Goal: Transaction & Acquisition: Purchase product/service

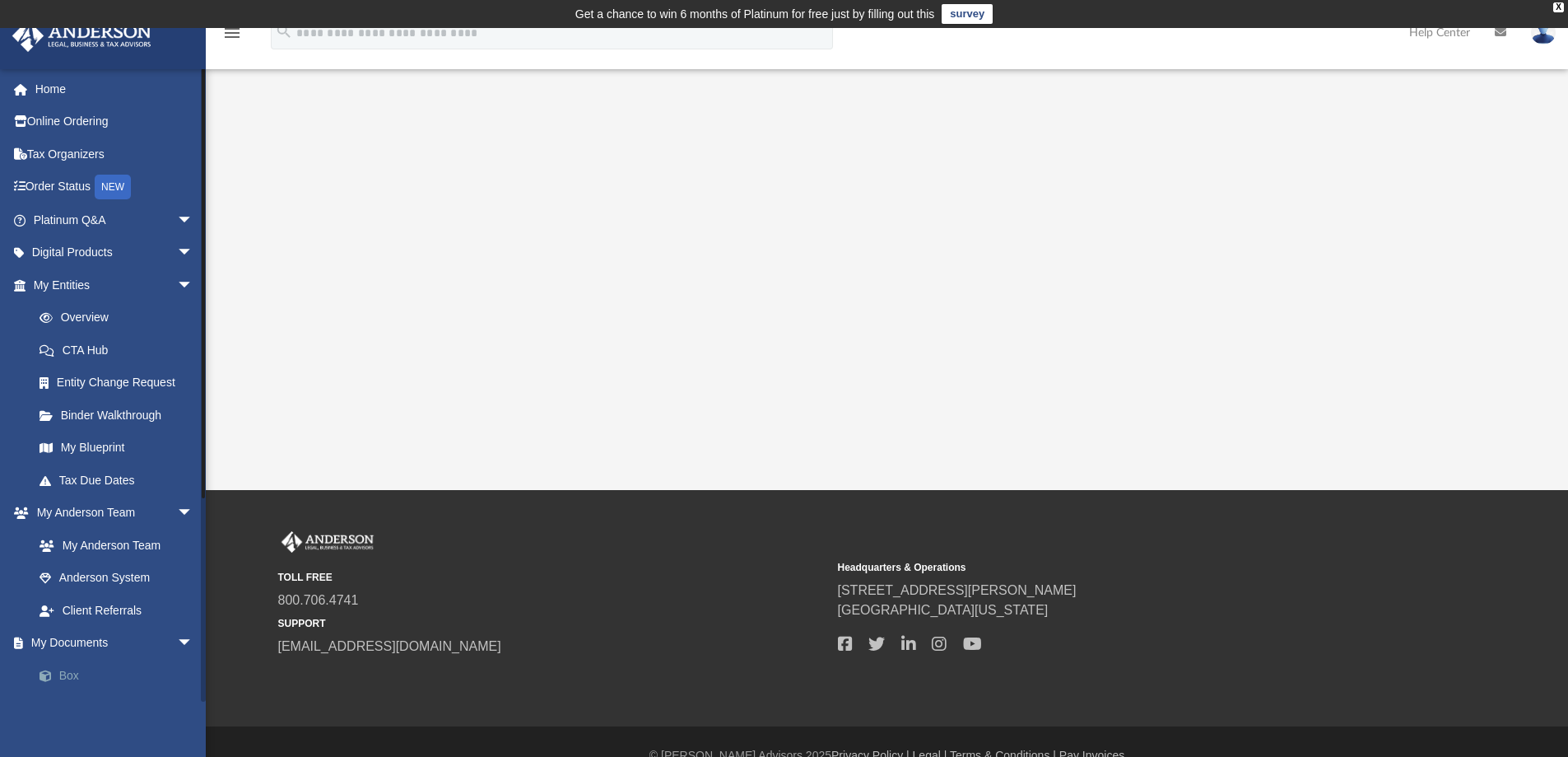
click at [73, 675] on link "Box" at bounding box center [120, 675] width 195 height 33
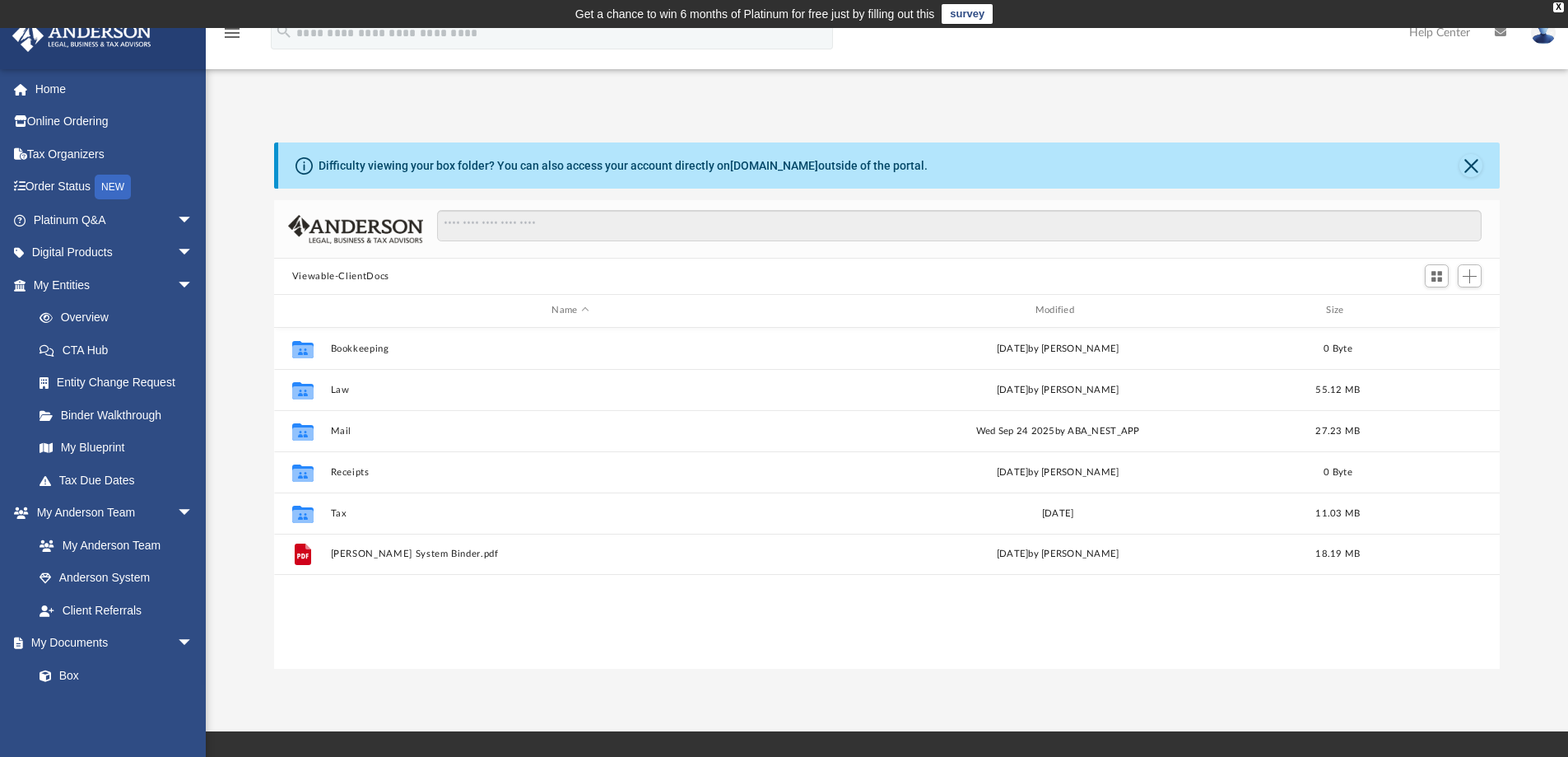
scroll to position [362, 1214]
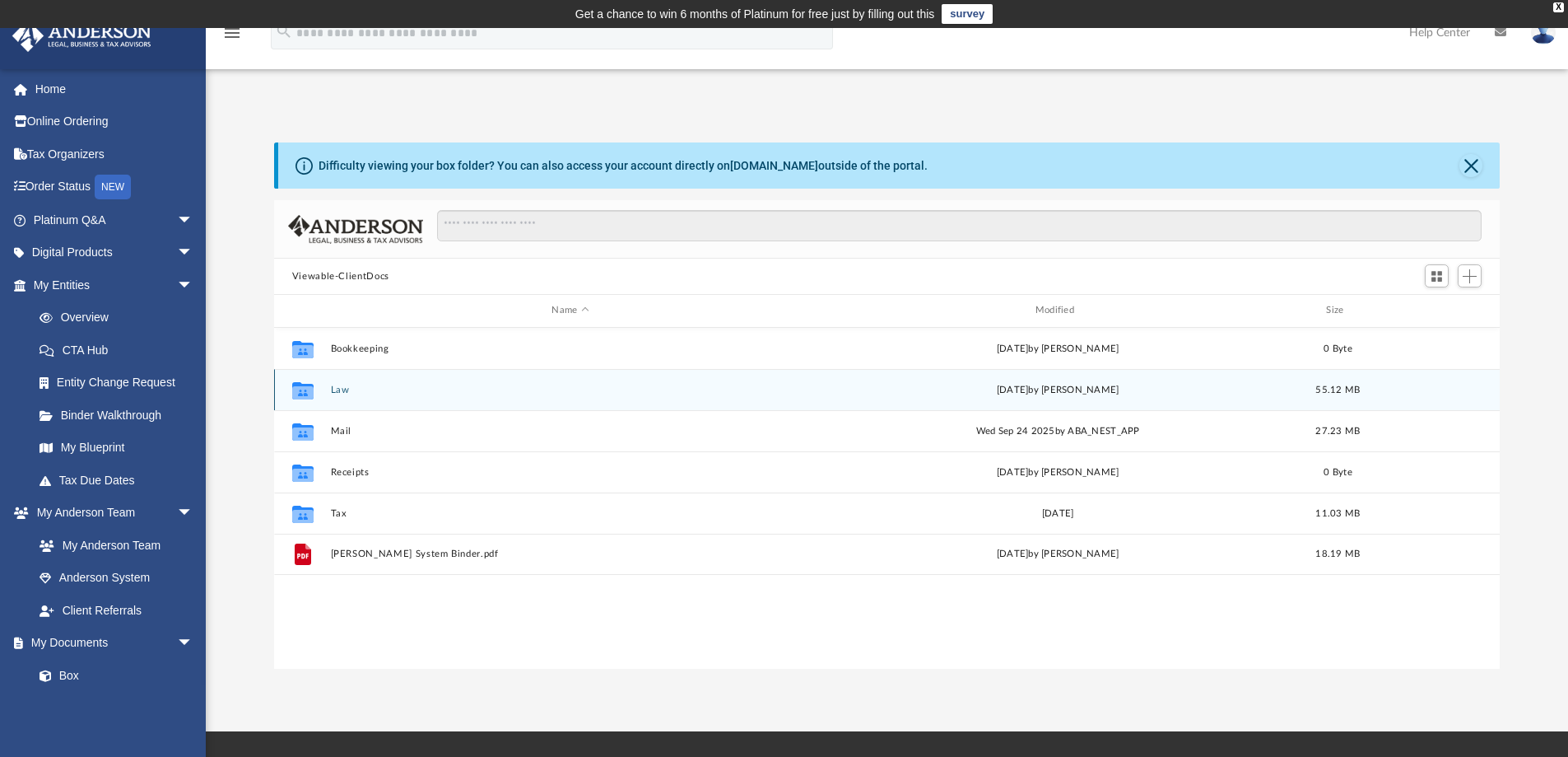
click at [346, 400] on div "Collaborated Folder Law Fri Oct 3 2025 by Kathleen Maureene Pelicano 55.12 MB" at bounding box center [887, 389] width 1226 height 41
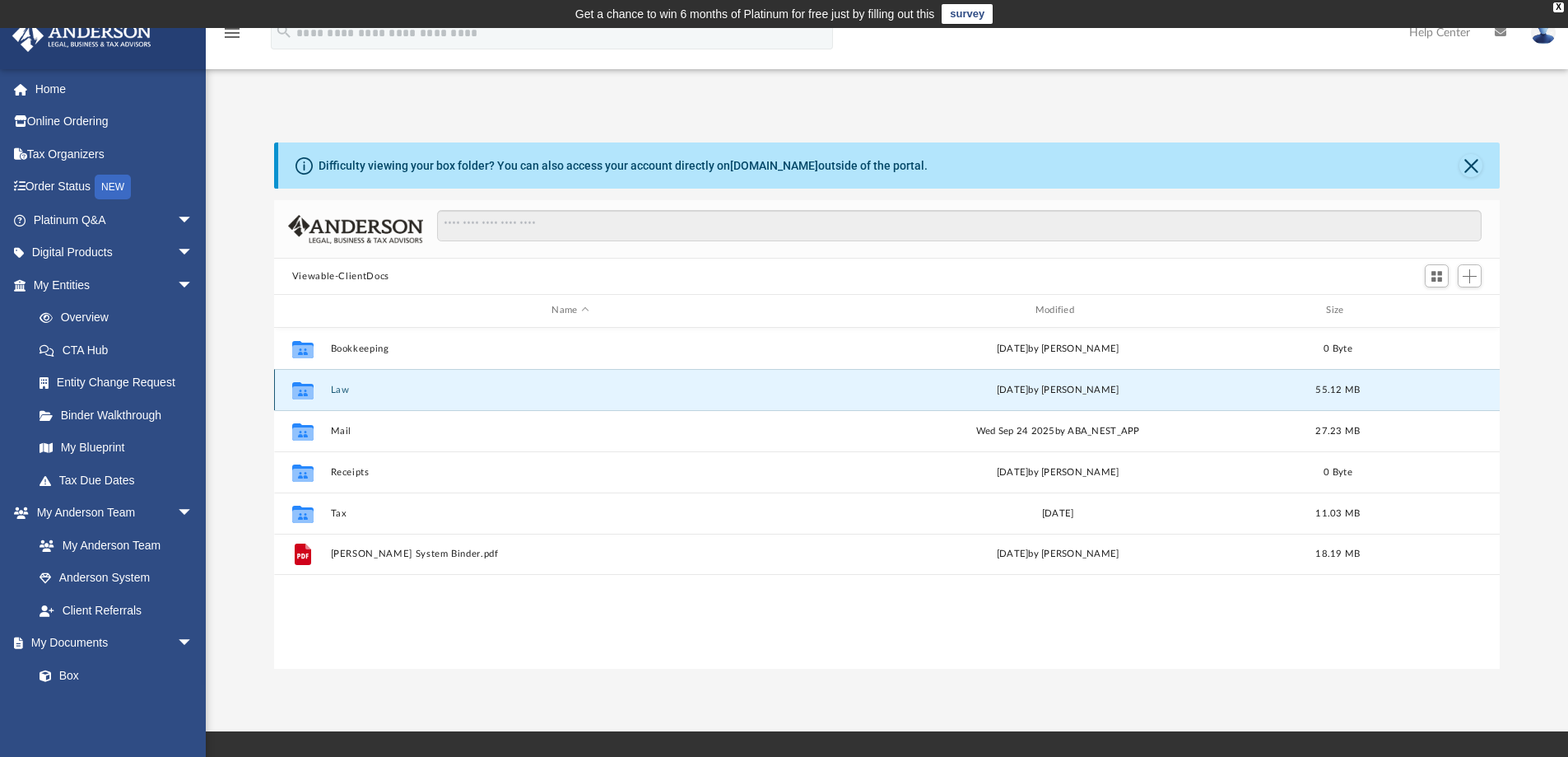
click at [346, 400] on div "Collaborated Folder Law Fri Oct 3 2025 by Kathleen Maureene Pelicano 55.12 MB" at bounding box center [887, 389] width 1226 height 41
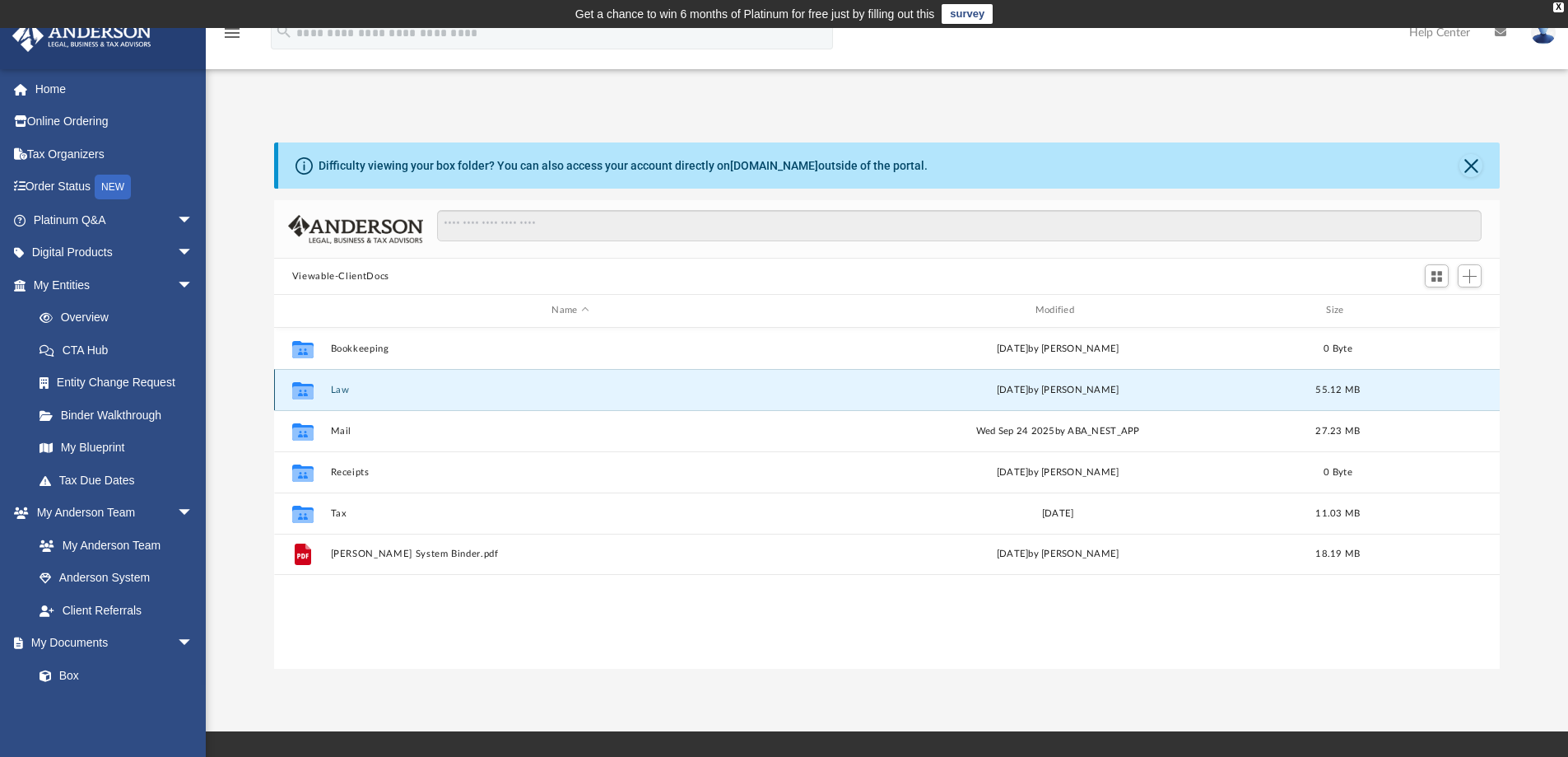
click at [306, 398] on g "grid" at bounding box center [303, 389] width 22 height 17
click at [306, 398] on icon "grid" at bounding box center [303, 392] width 22 height 13
click at [366, 388] on button "Law" at bounding box center [570, 390] width 480 height 11
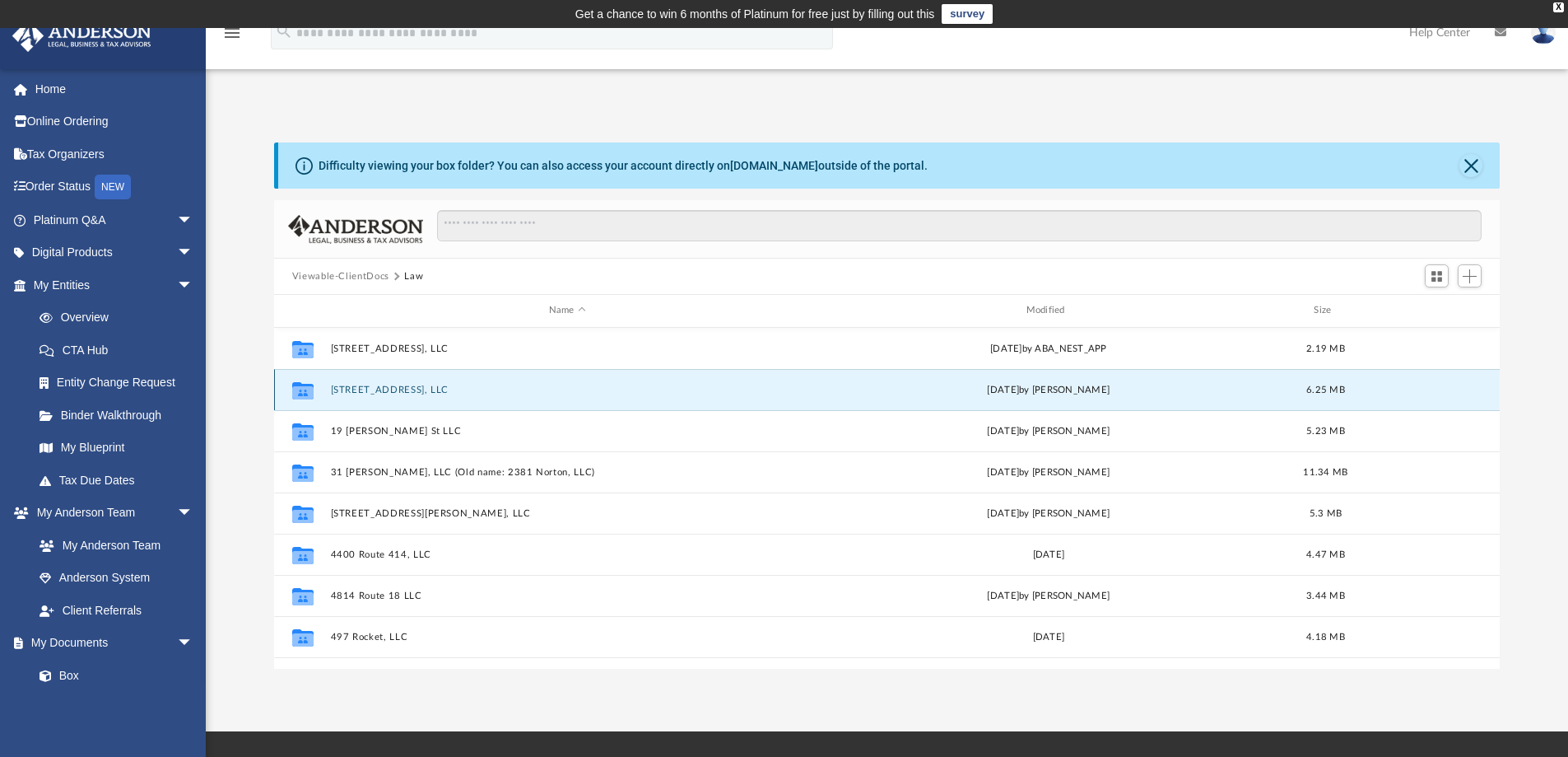
click at [356, 388] on button "108 Amity St, LLC" at bounding box center [566, 390] width 474 height 11
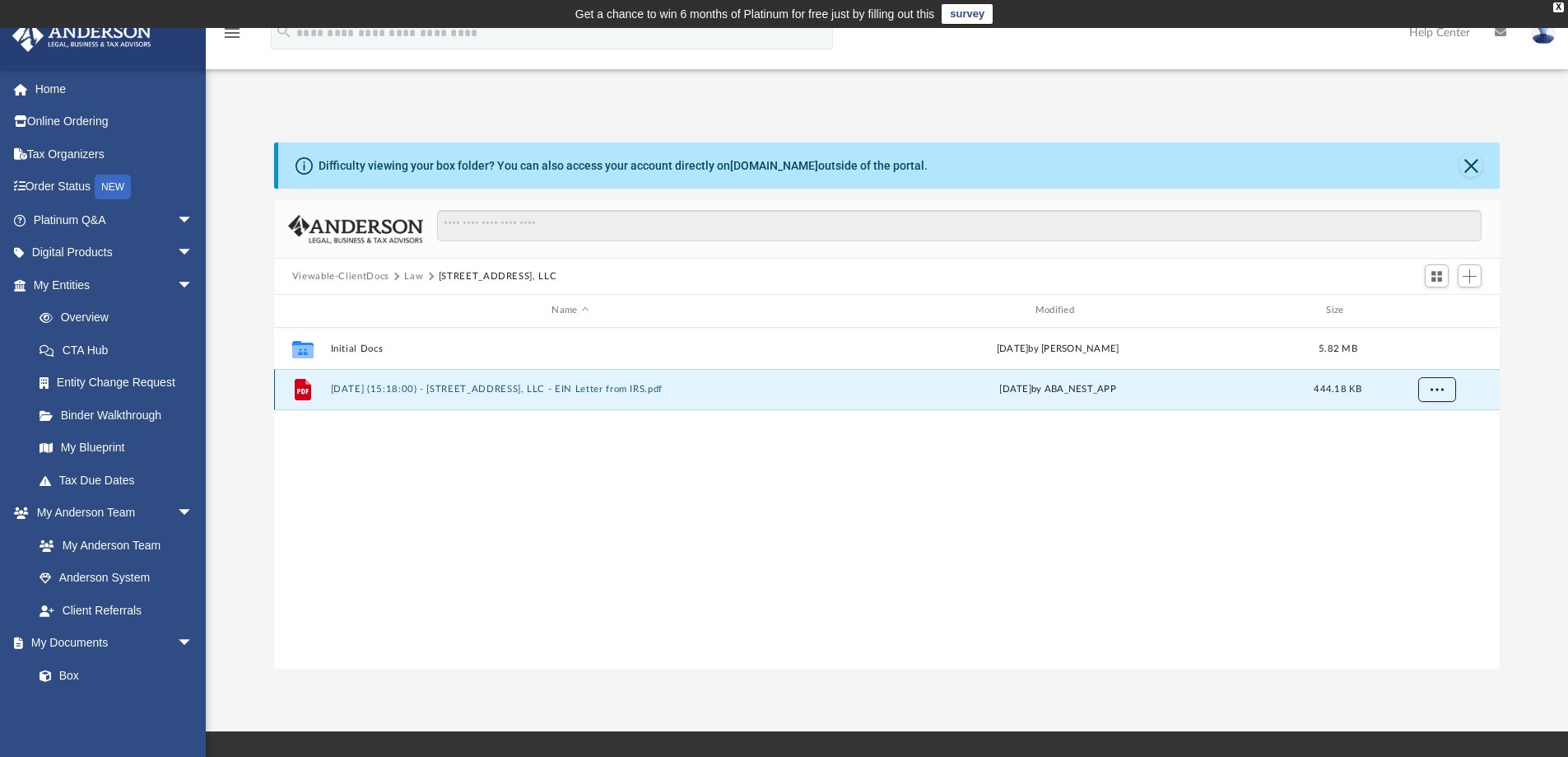
click at [1439, 387] on span "More options" at bounding box center [1437, 389] width 13 height 9
click at [1427, 444] on li "Download" at bounding box center [1421, 448] width 48 height 17
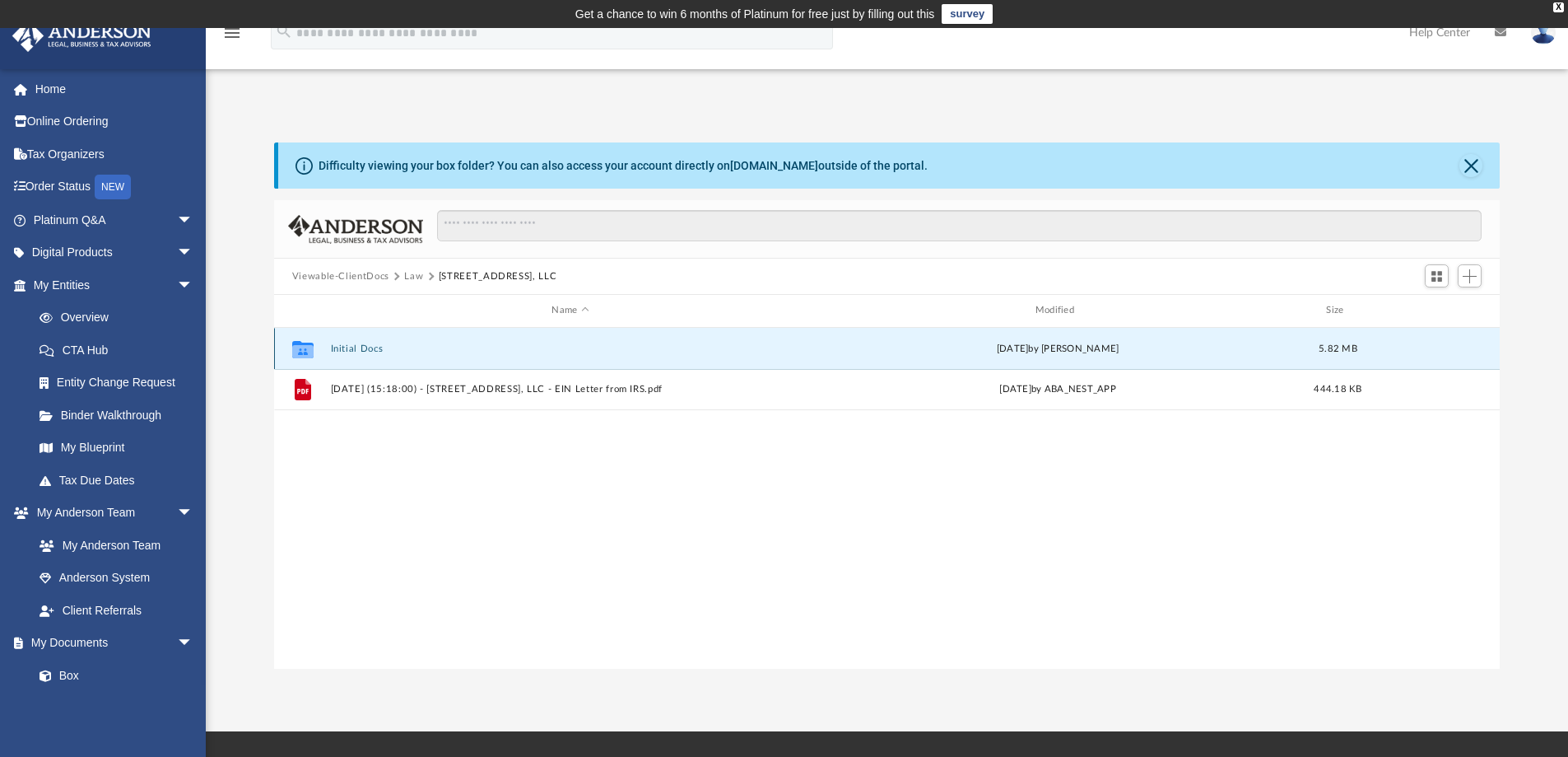
click at [370, 351] on button "Initial Docs" at bounding box center [570, 349] width 480 height 11
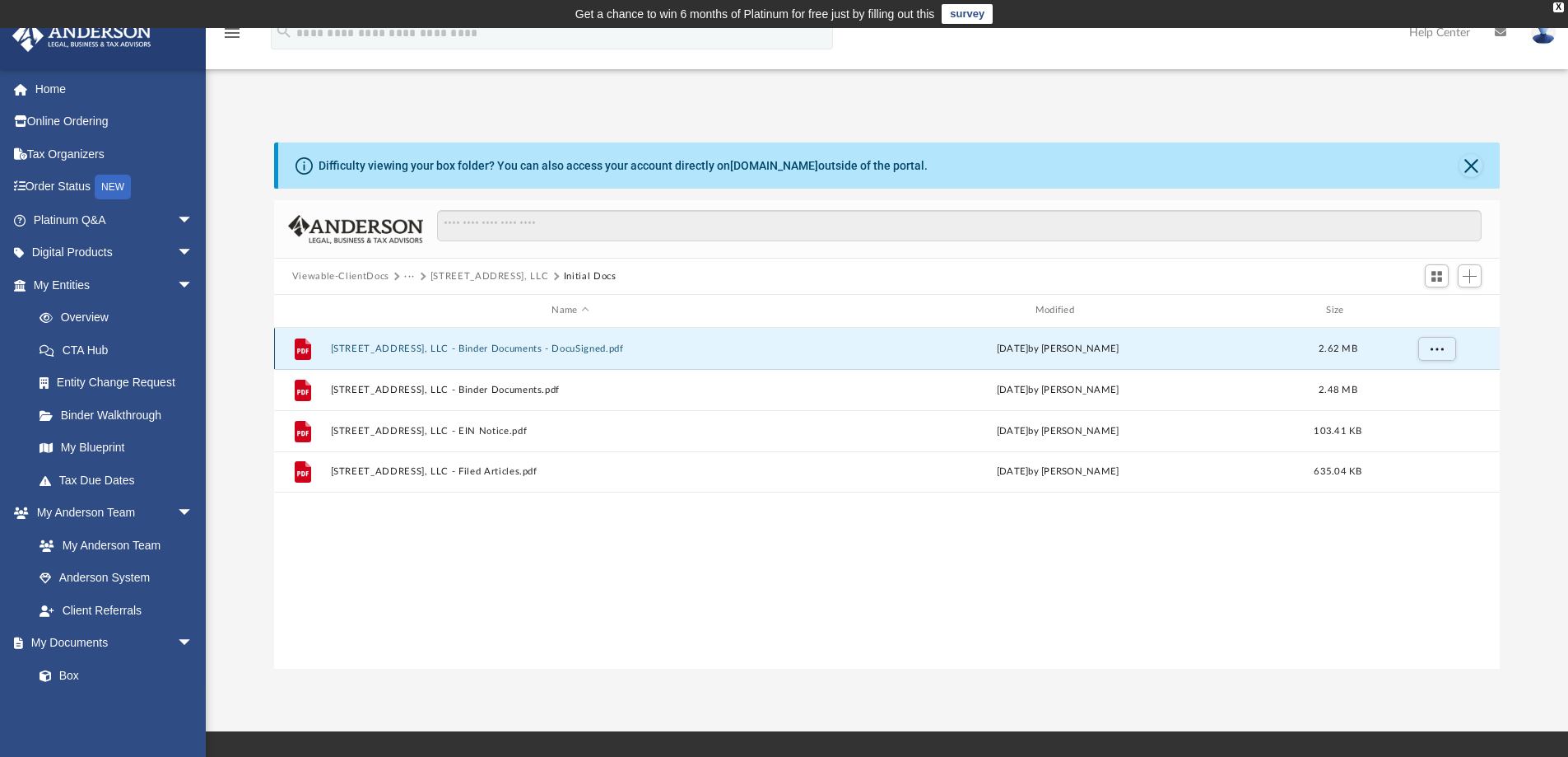
click at [499, 351] on button "108 Amity St, LLC - Binder Documents - DocuSigned.pdf" at bounding box center [570, 349] width 480 height 11
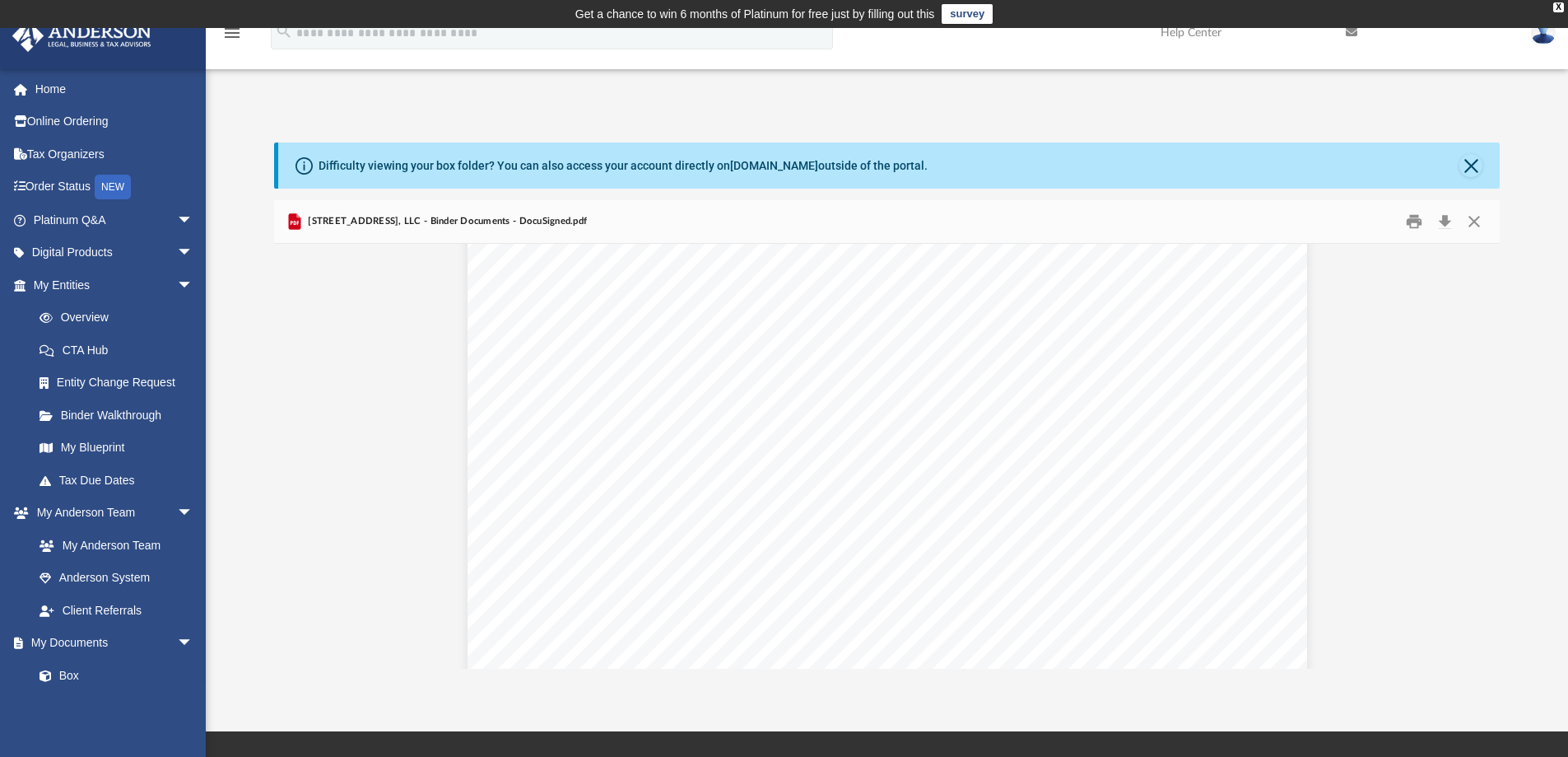
scroll to position [66795, 0]
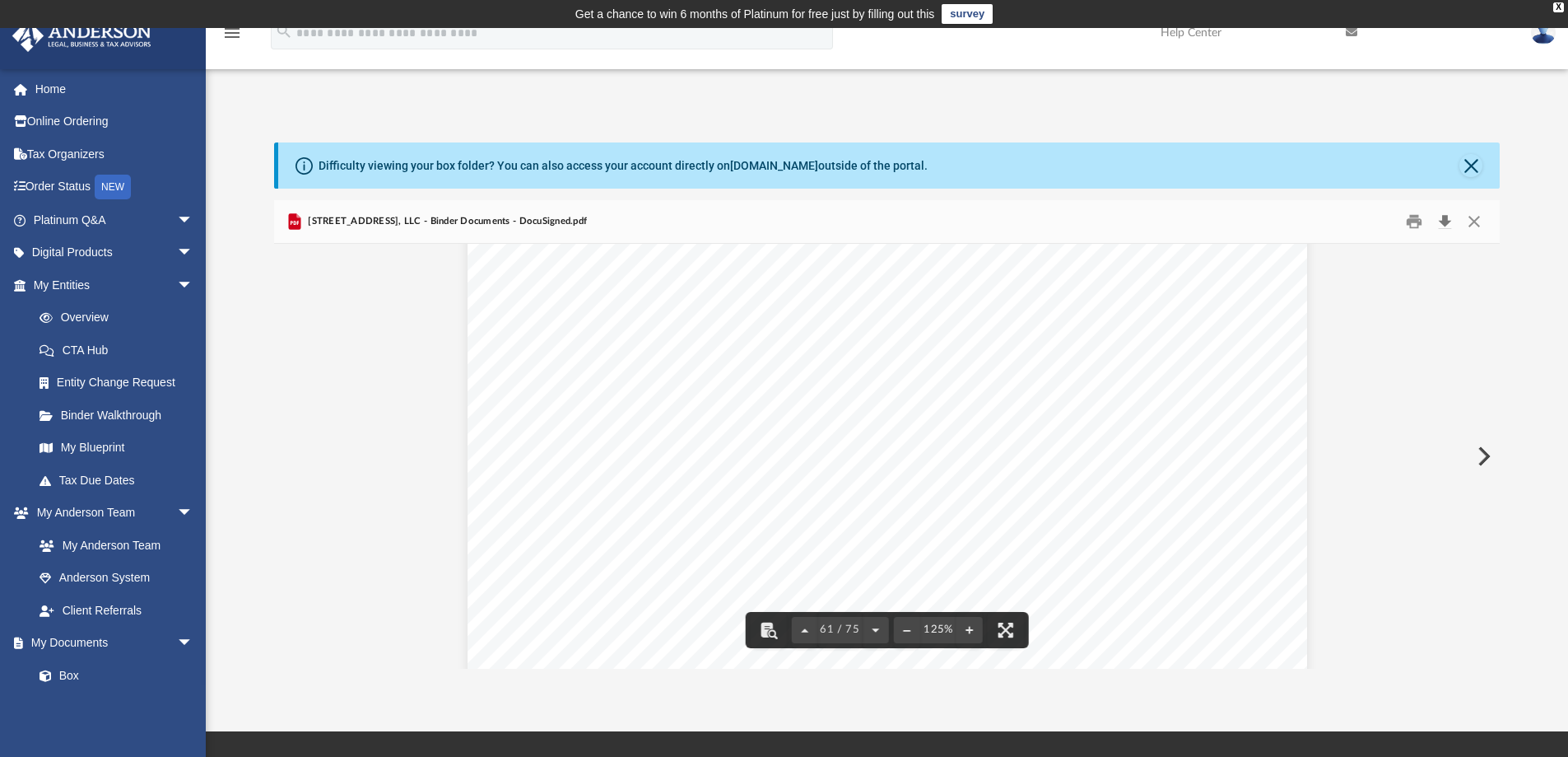
click at [1445, 224] on button "Download" at bounding box center [1445, 222] width 30 height 25
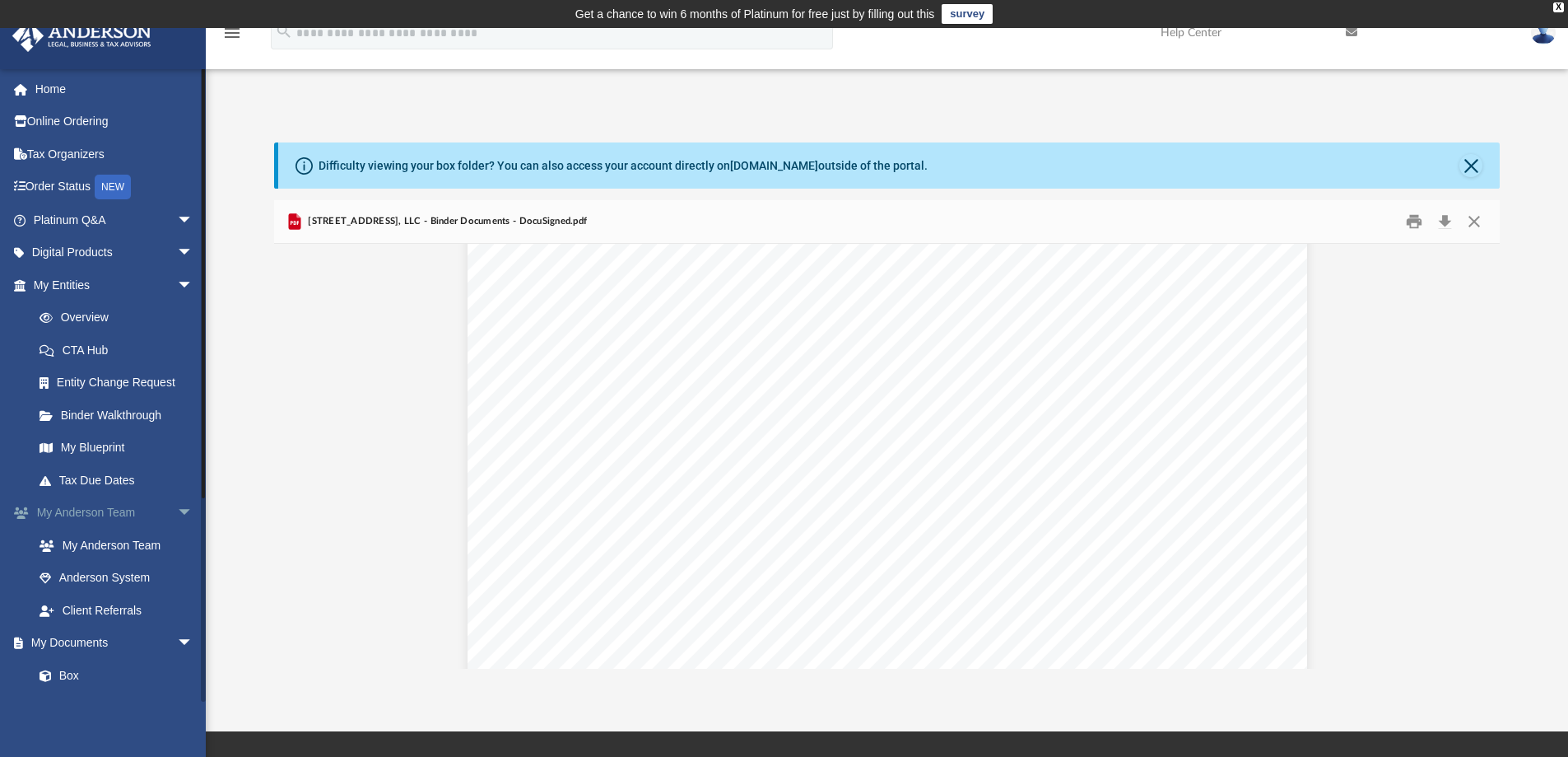
click at [177, 510] on span "arrow_drop_down" at bounding box center [193, 513] width 33 height 34
click at [177, 543] on span "arrow_drop_down" at bounding box center [193, 546] width 33 height 34
click at [177, 575] on span "arrow_drop_down" at bounding box center [193, 579] width 33 height 34
click at [63, 614] on link "Billing arrow_drop_down" at bounding box center [115, 610] width 207 height 33
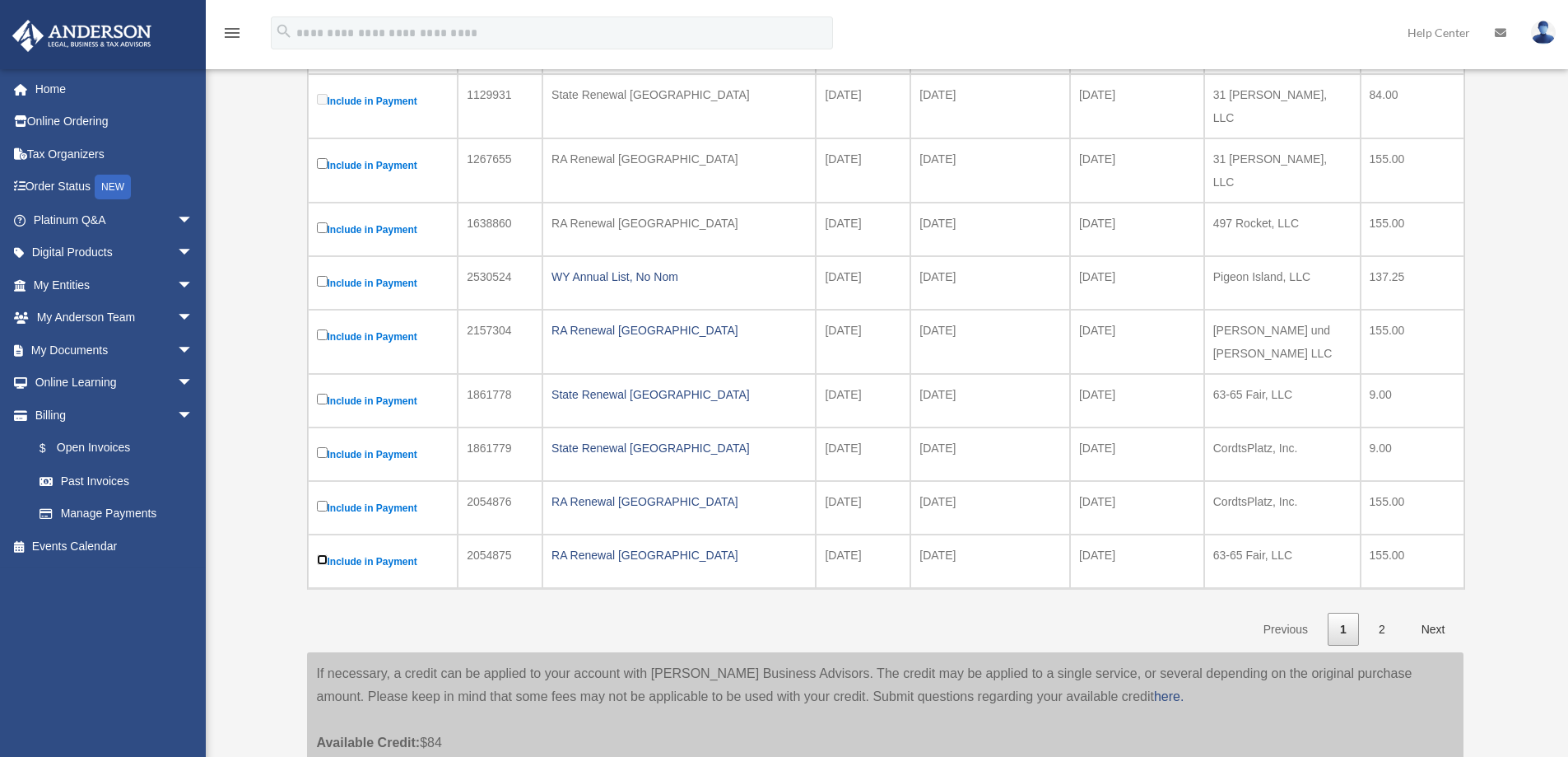
scroll to position [417, 0]
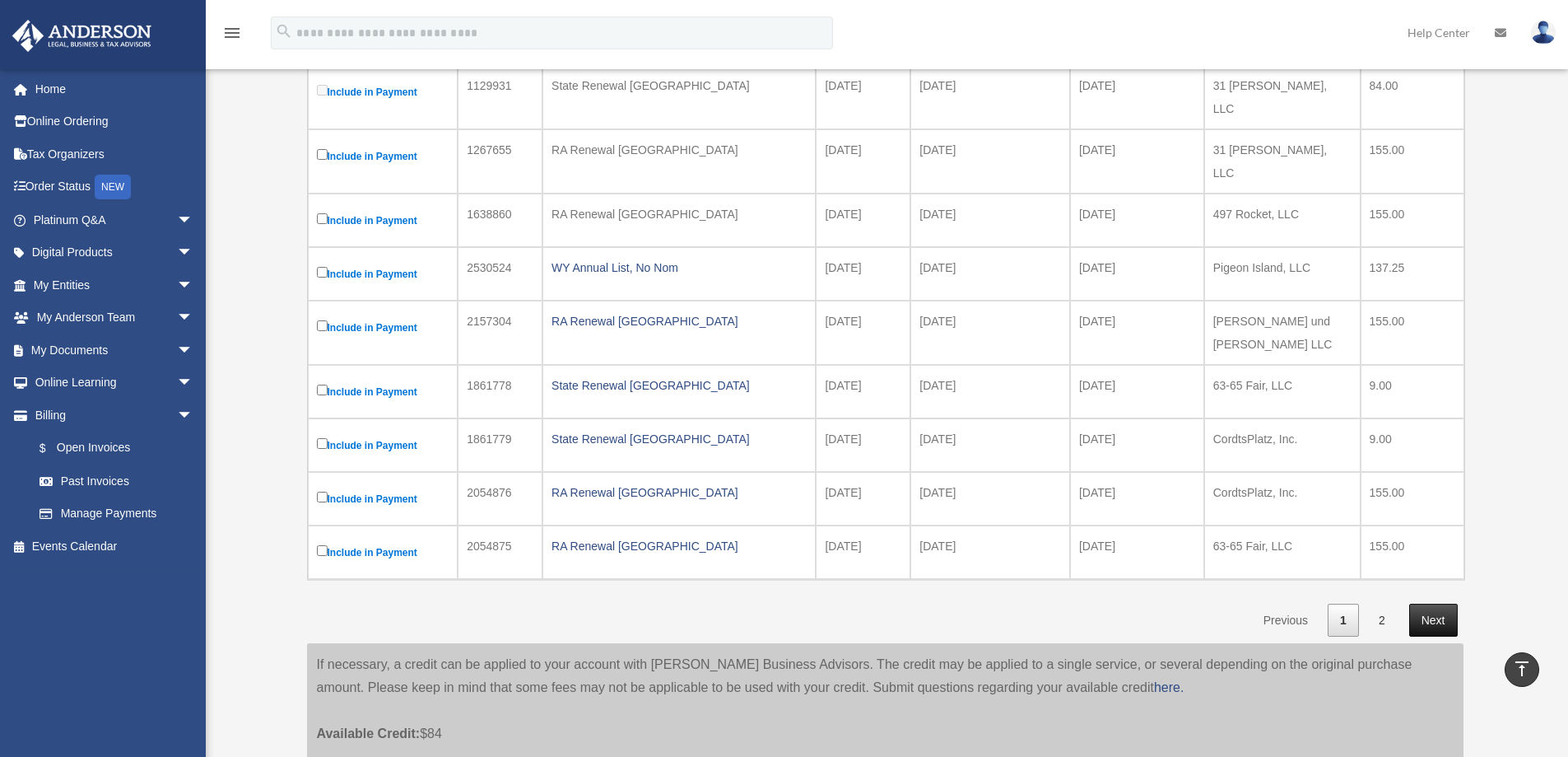
click at [1432, 603] on link "Next" at bounding box center [1434, 620] width 49 height 34
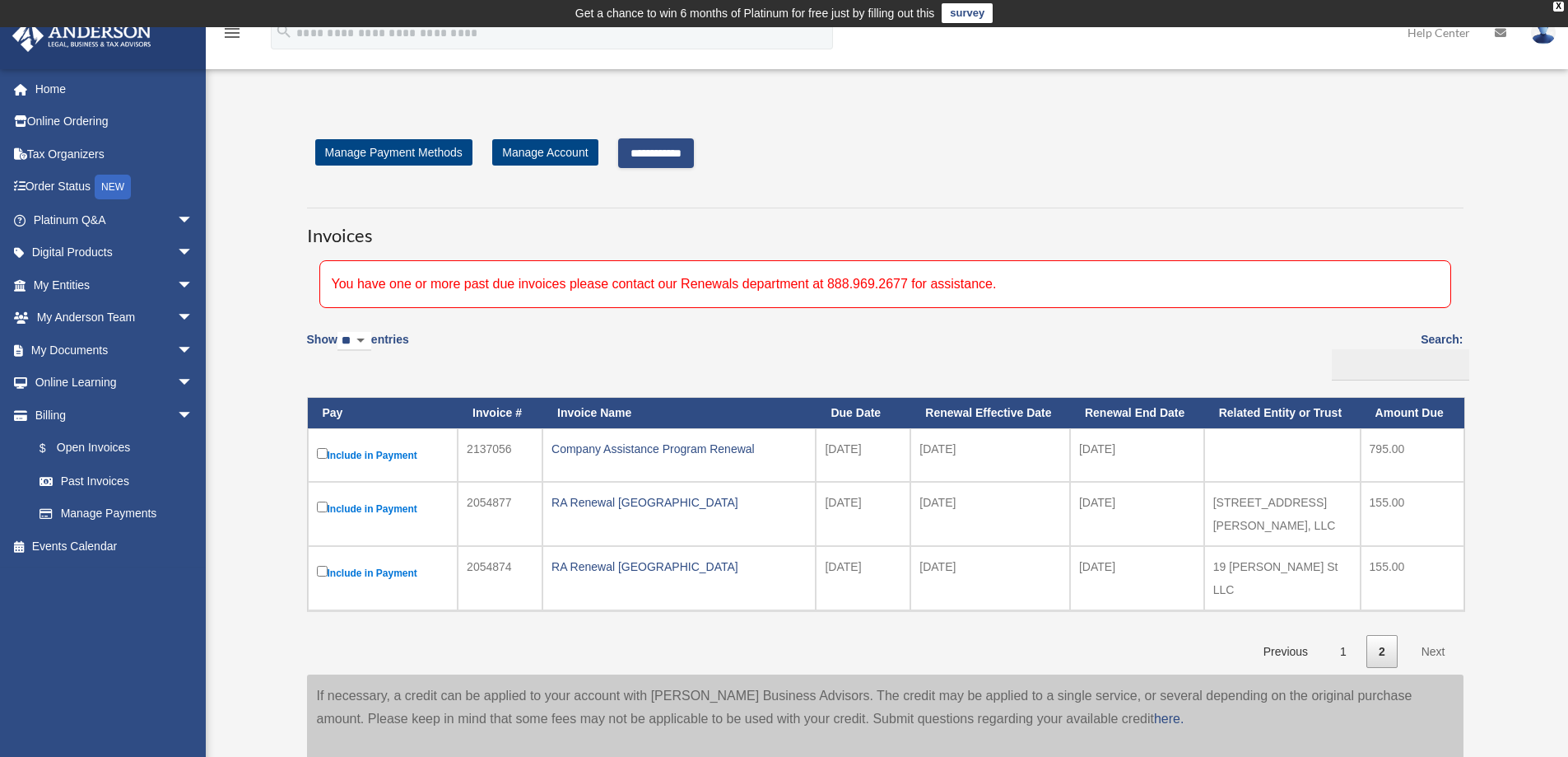
scroll to position [0, 0]
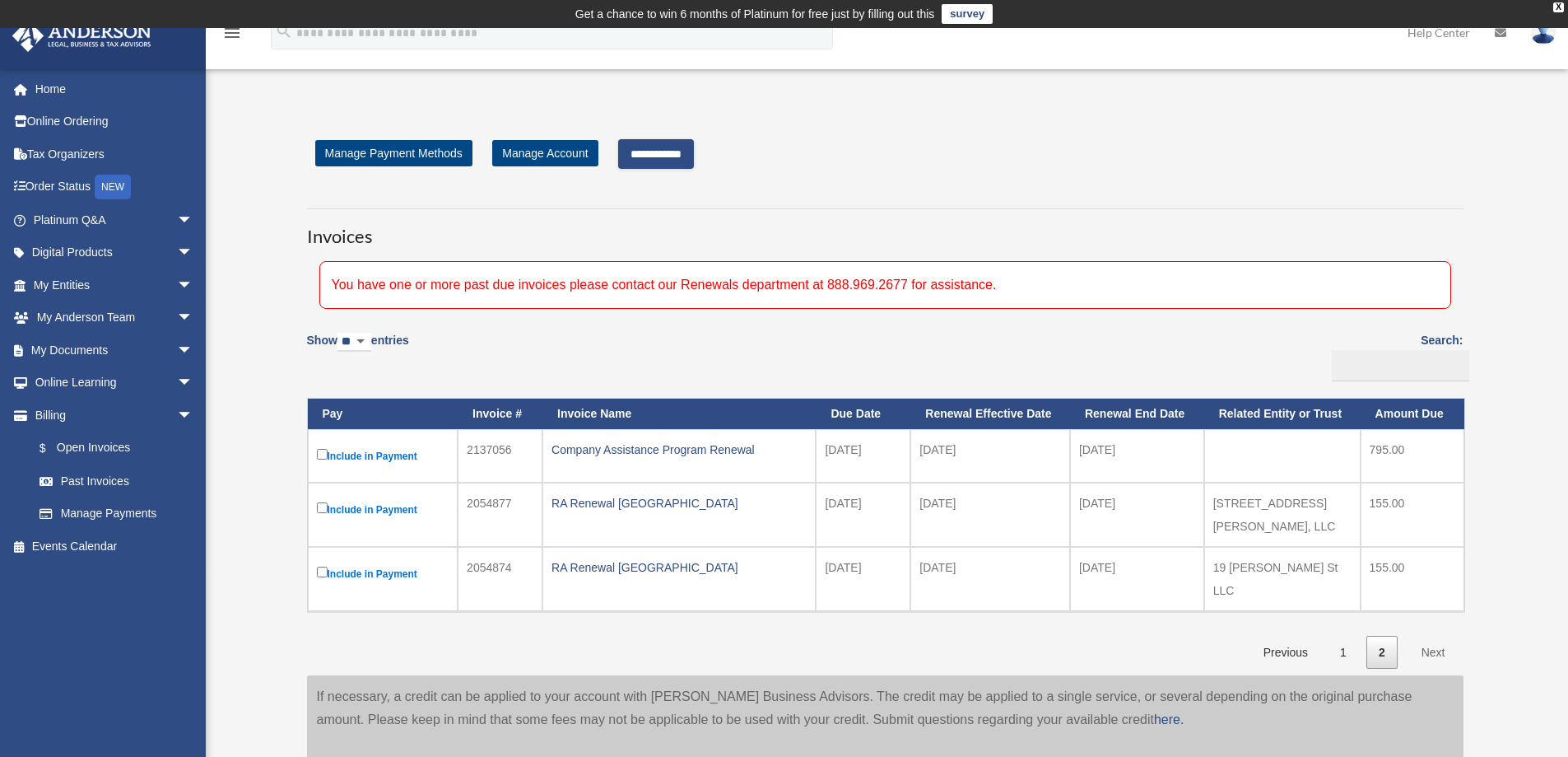
click at [684, 154] on input "**********" at bounding box center [656, 154] width 76 height 30
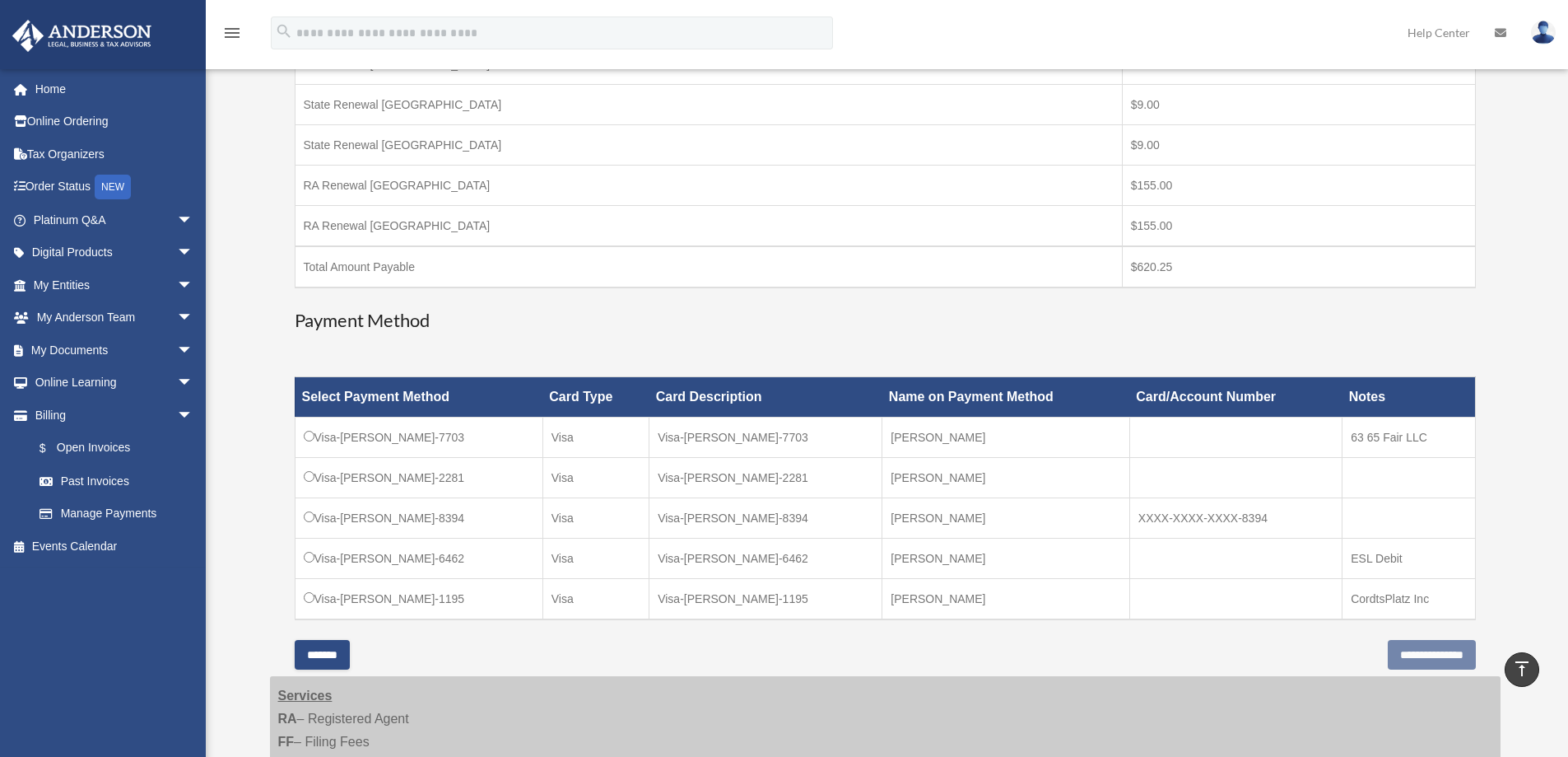
scroll to position [425, 0]
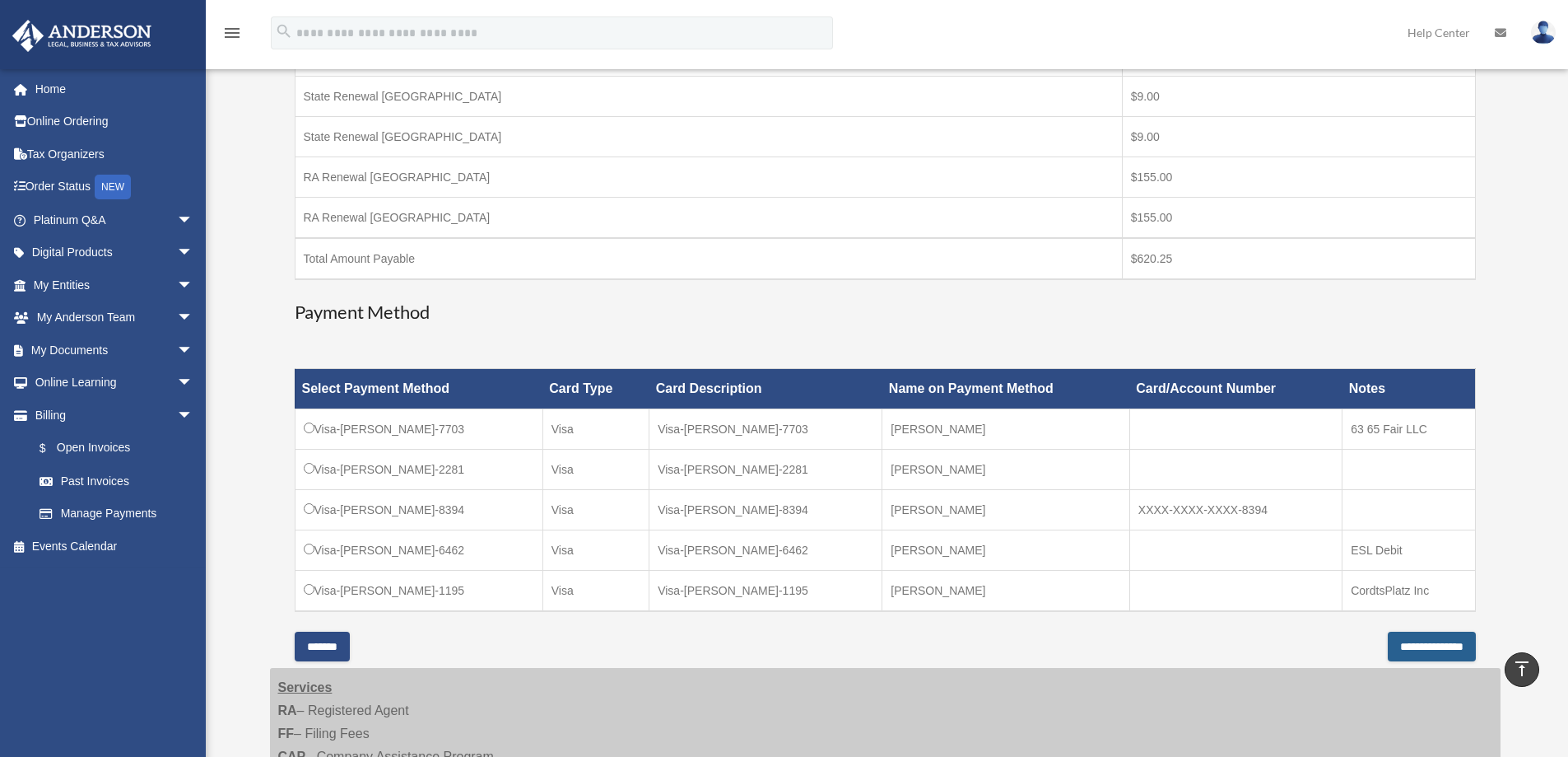
click at [1434, 647] on input "**********" at bounding box center [1432, 646] width 88 height 30
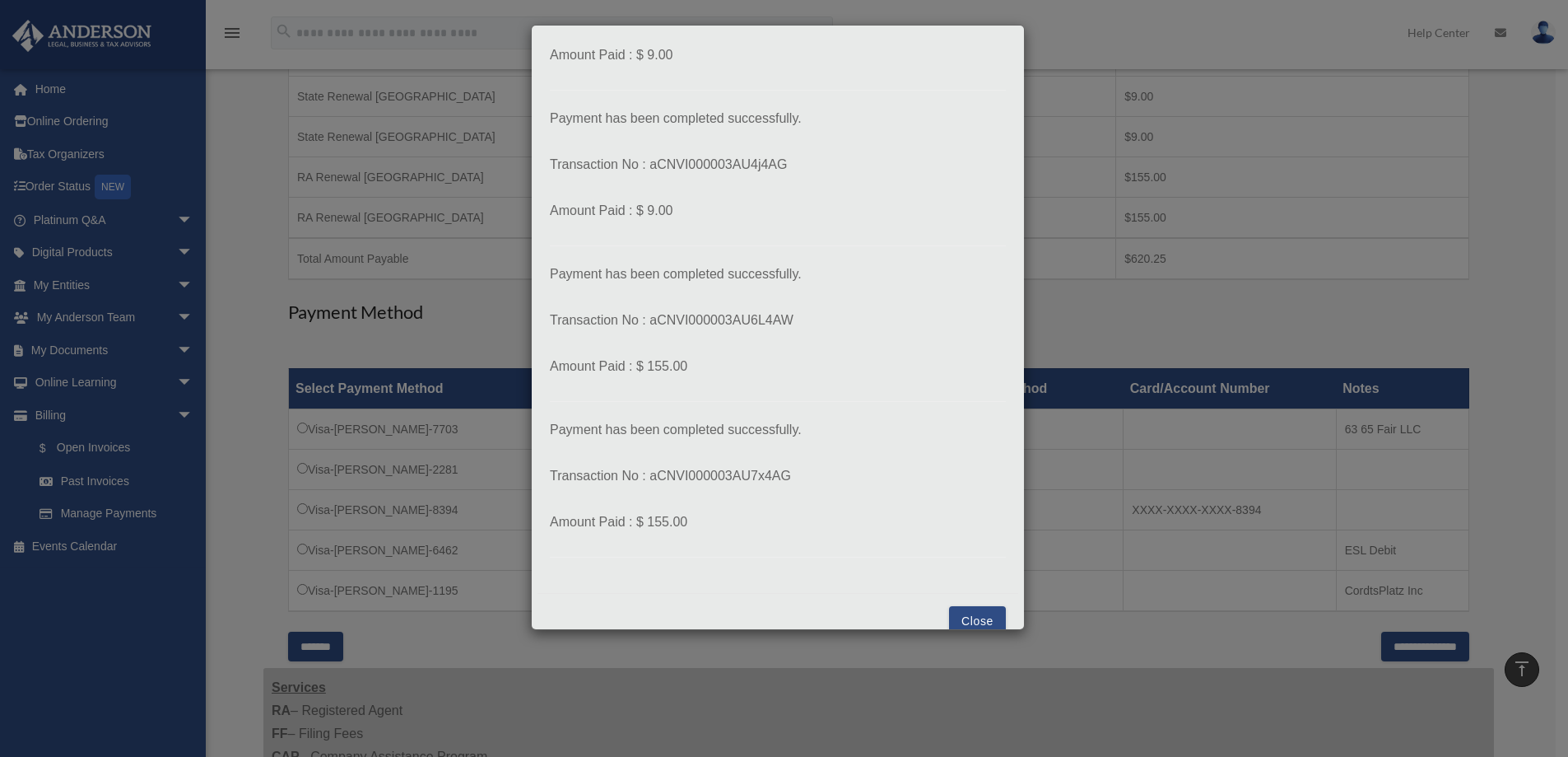
scroll to position [474, 0]
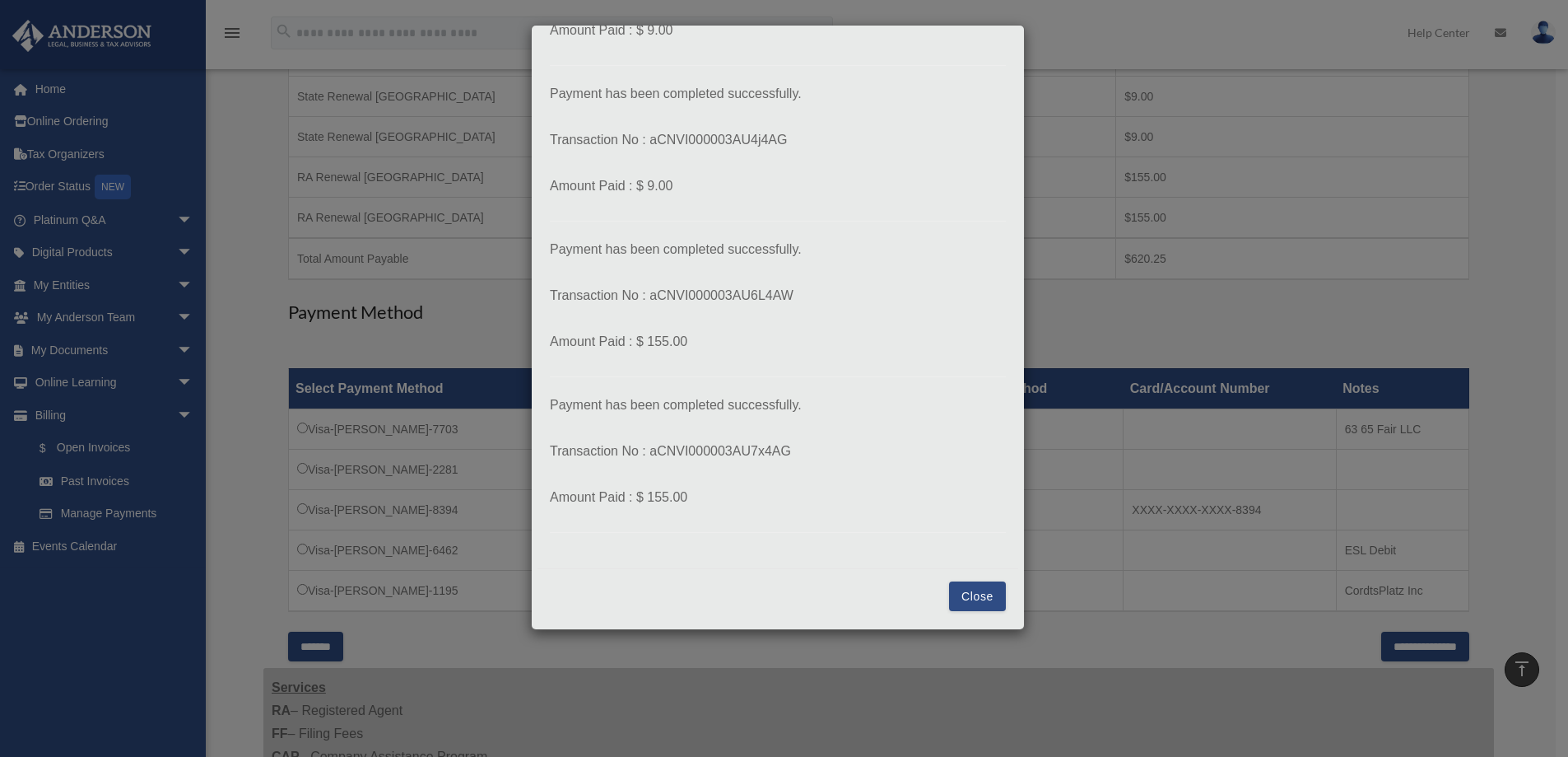
click at [965, 593] on button "Close" at bounding box center [977, 596] width 57 height 30
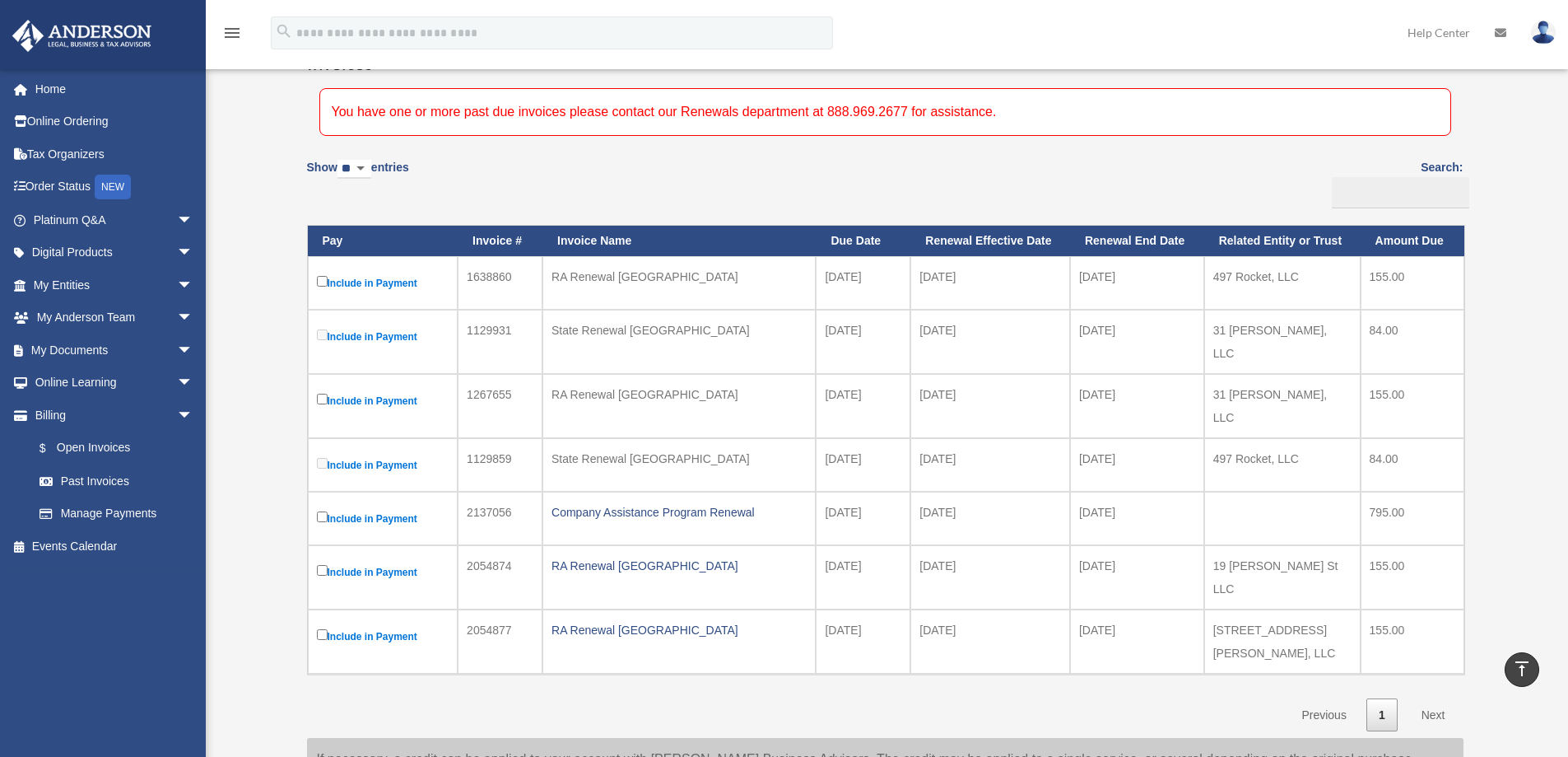
scroll to position [157, 0]
